Goal: Task Accomplishment & Management: Manage account settings

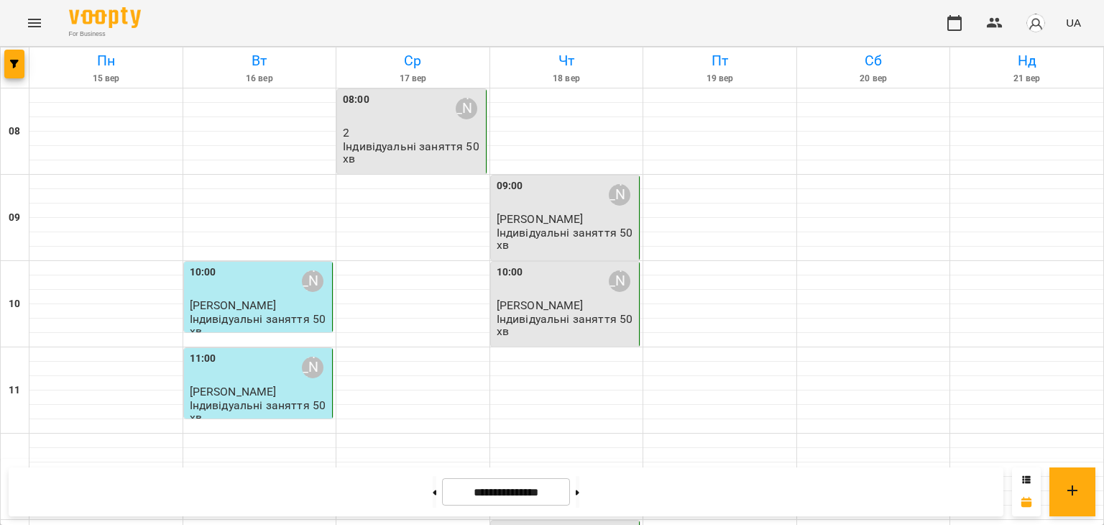
scroll to position [287, 0]
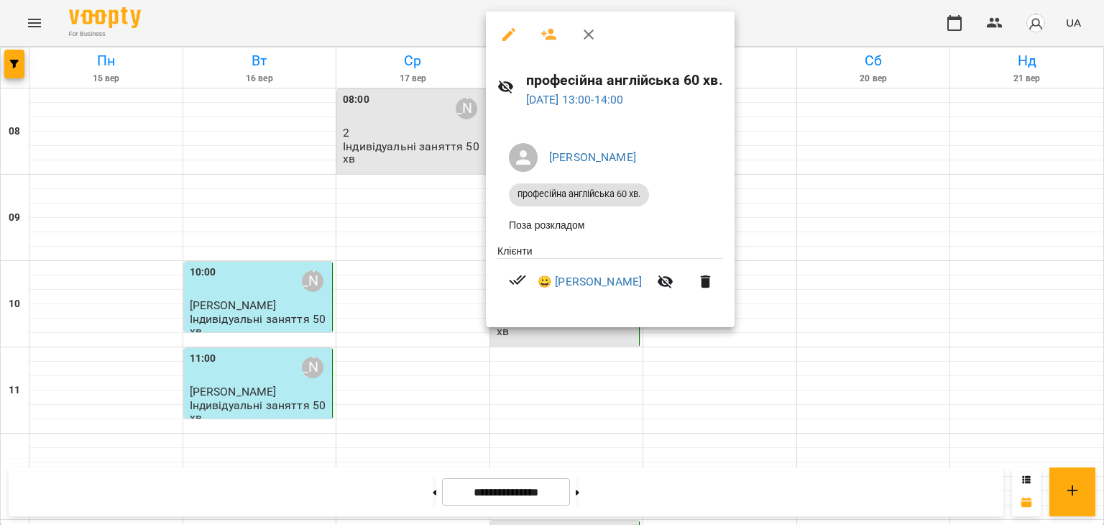
click at [503, 27] on icon "button" at bounding box center [508, 34] width 17 height 17
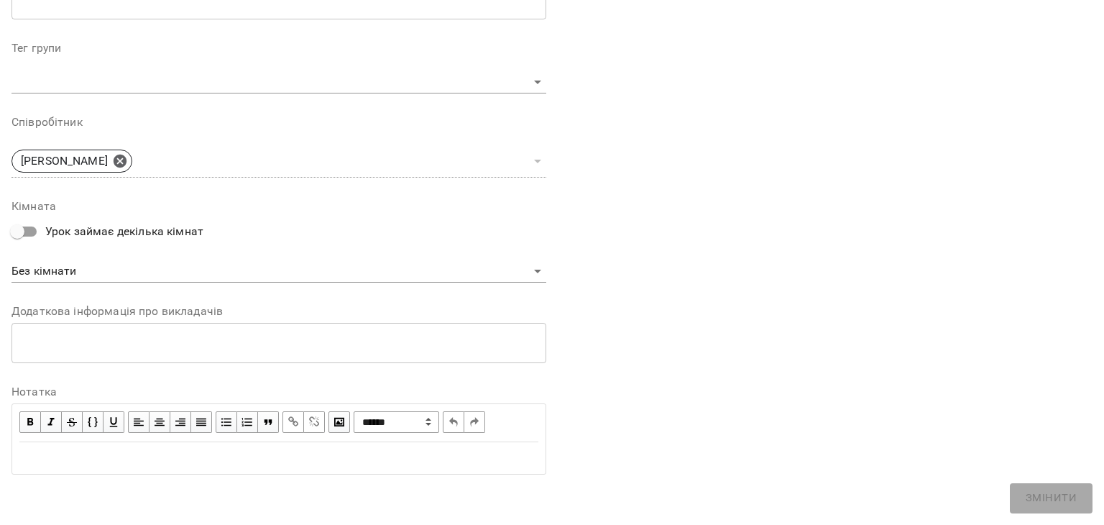
scroll to position [431, 0]
click at [91, 459] on div "Edit text" at bounding box center [278, 456] width 519 height 17
paste div "Edit text"
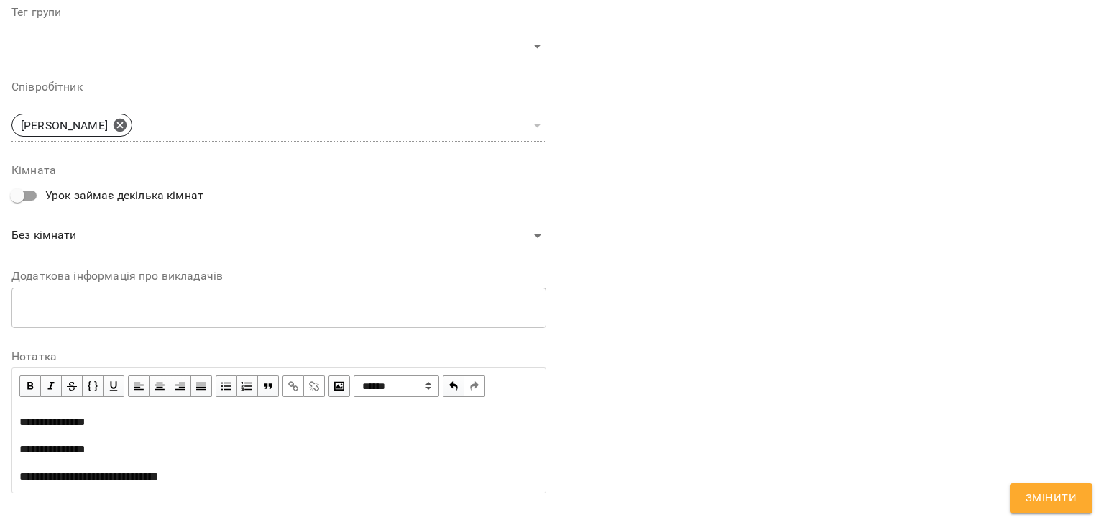
scroll to position [545, 0]
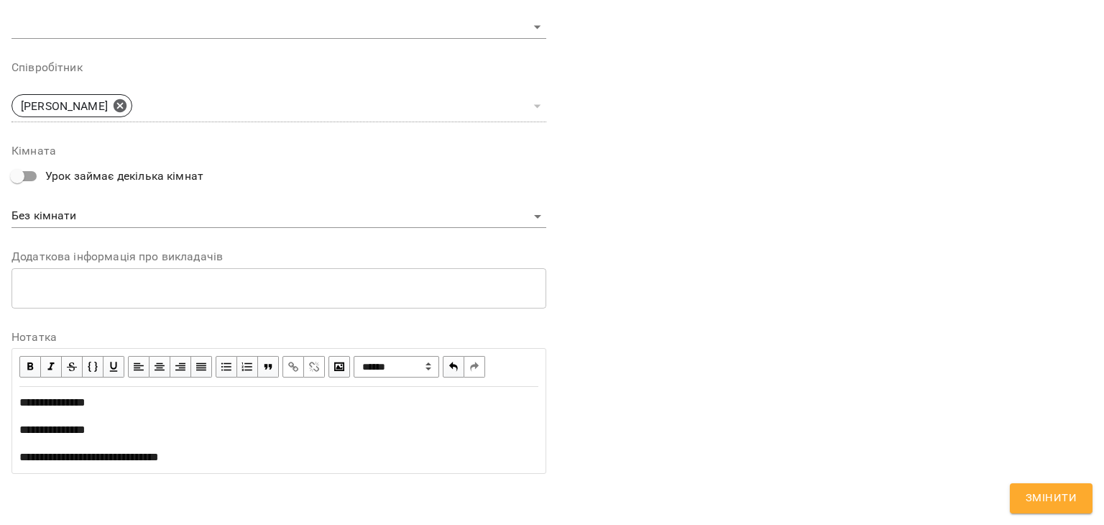
click at [29, 428] on span "**********" at bounding box center [52, 429] width 66 height 11
click at [29, 429] on span "**********" at bounding box center [56, 429] width 75 height 11
click at [1052, 500] on span "Змінити" at bounding box center [1050, 498] width 51 height 19
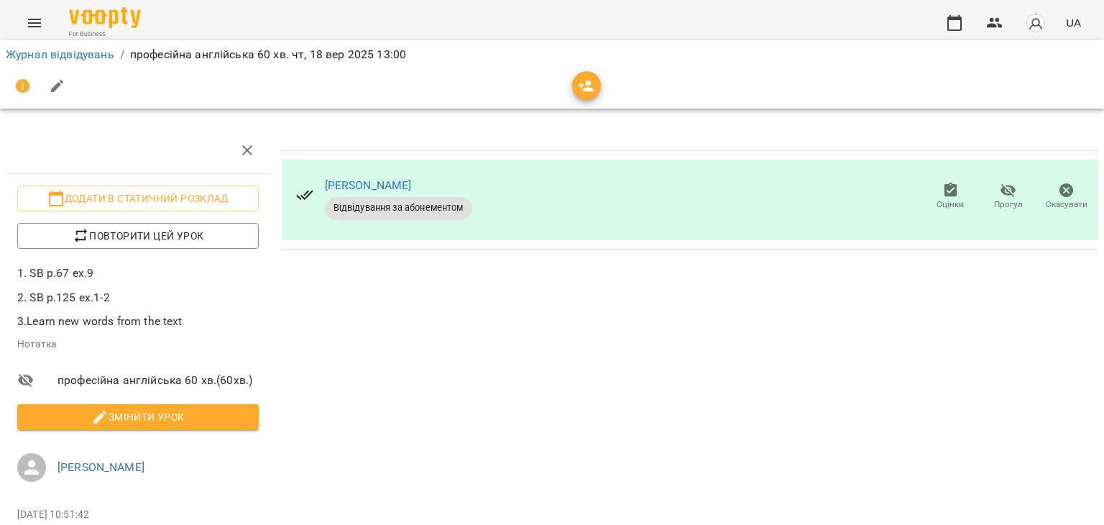
drag, startPoint x: 18, startPoint y: 268, endPoint x: 199, endPoint y: 323, distance: 189.3
click at [199, 323] on p "1. SB p.67 ex.9 2. SB p.125 ex.1-2 3.Learn new words from the text" at bounding box center [137, 296] width 241 height 65
copy p "1. SB p.67 ex.9 2. SB p.125 ex.1-2 3.Learn new words from the text"
drag, startPoint x: 93, startPoint y: 290, endPoint x: 101, endPoint y: 297, distance: 11.2
click at [101, 297] on p "2. SB p.125 ex.1-2" at bounding box center [137, 297] width 241 height 17
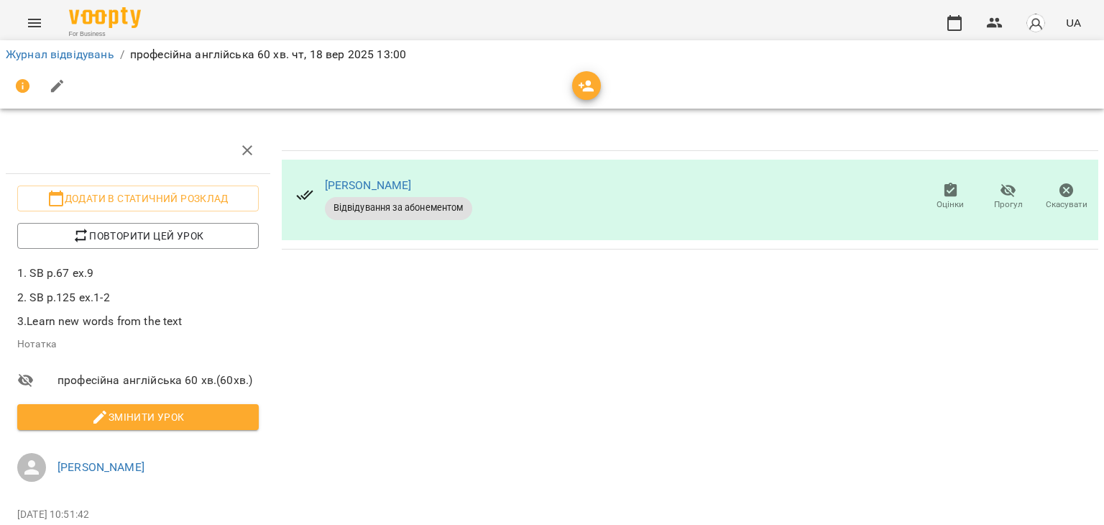
copy p "1. SB p.67 ex.9 2. SB p.125 ex.1-2 3.Learn new words from the text"
